Goal: Obtain resource: Download file/media

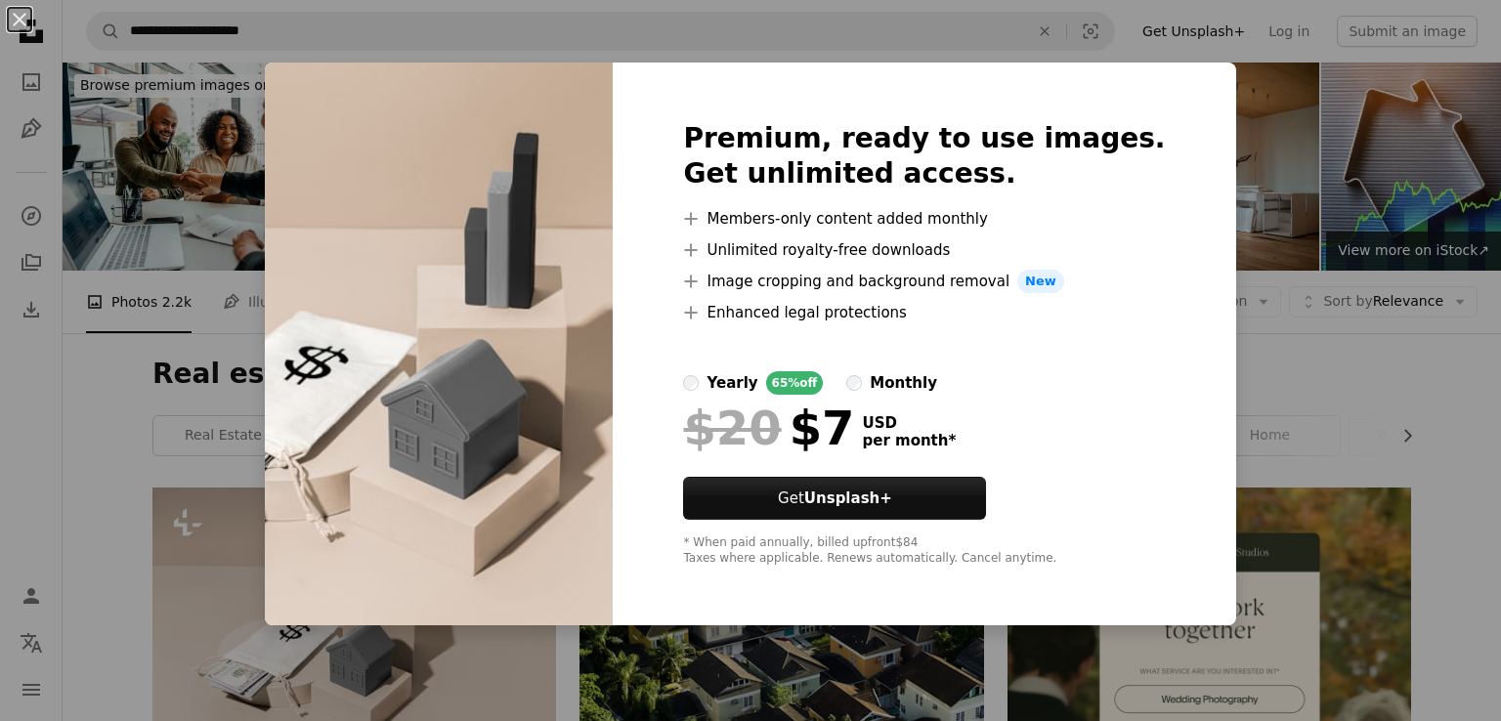
click at [1151, 511] on div "Premium, ready to use images. Get unlimited access. A plus sign Members-only co…" at bounding box center [924, 344] width 623 height 563
click at [1256, 445] on div "An X shape Premium, ready to use images. Get unlimited access. A plus sign Memb…" at bounding box center [750, 360] width 1501 height 721
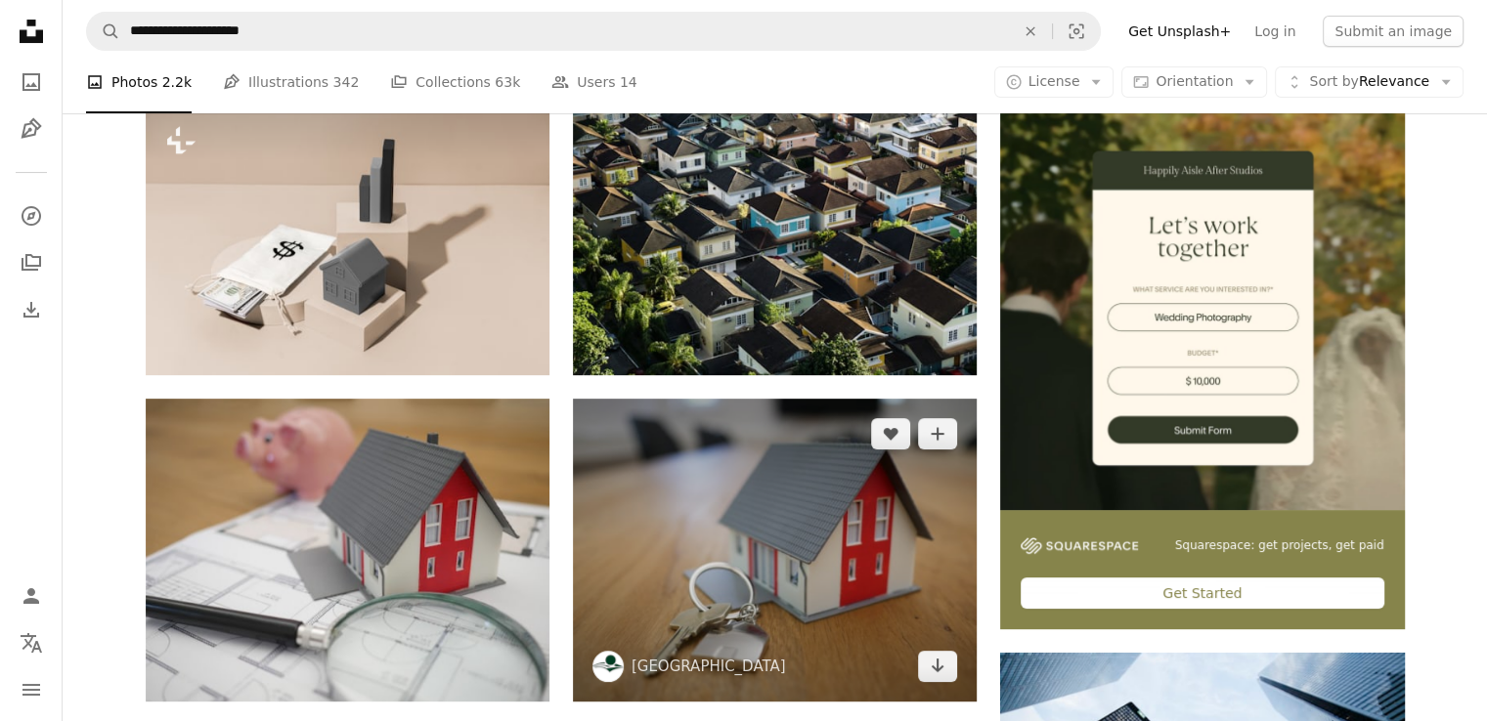
scroll to position [489, 0]
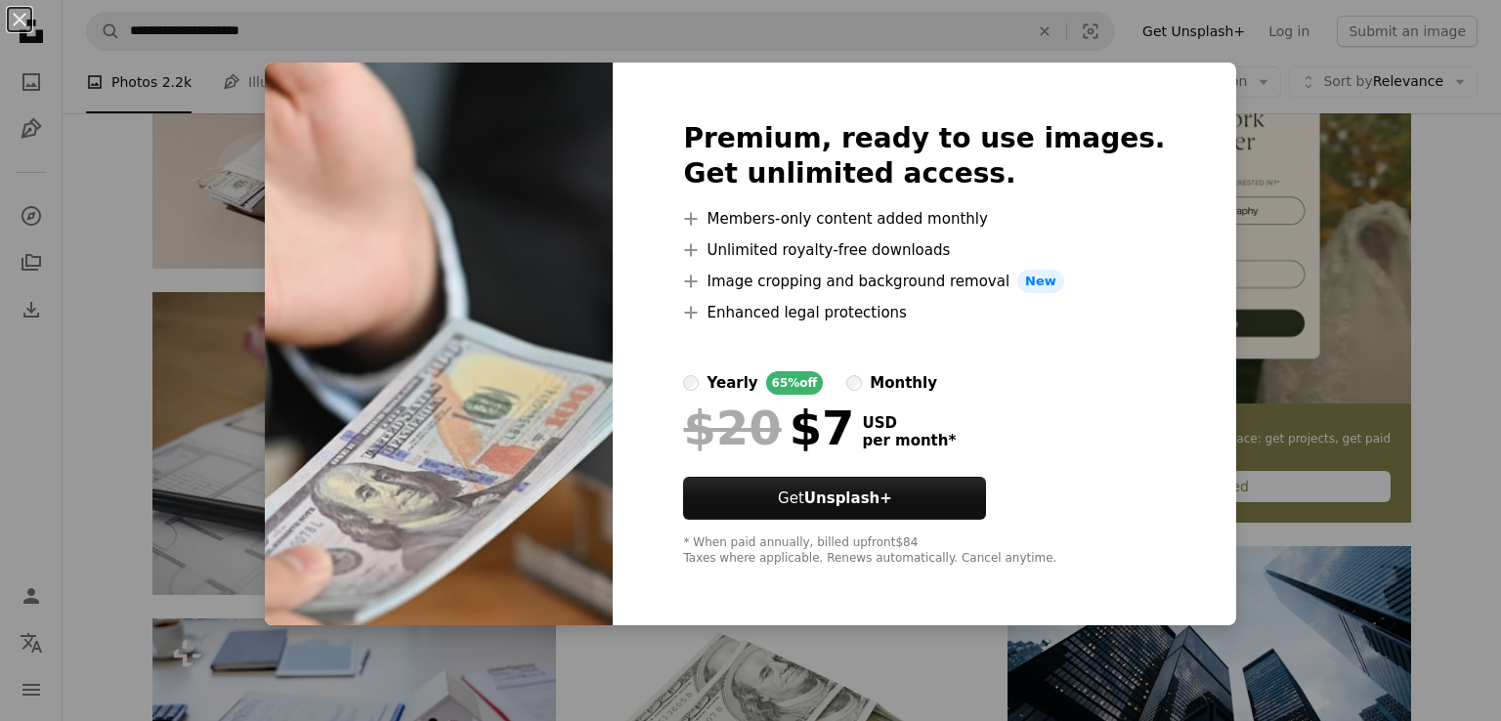
click at [1268, 193] on div "An X shape Premium, ready to use images. Get unlimited access. A plus sign Memb…" at bounding box center [750, 360] width 1501 height 721
